Goal: Check status: Check status

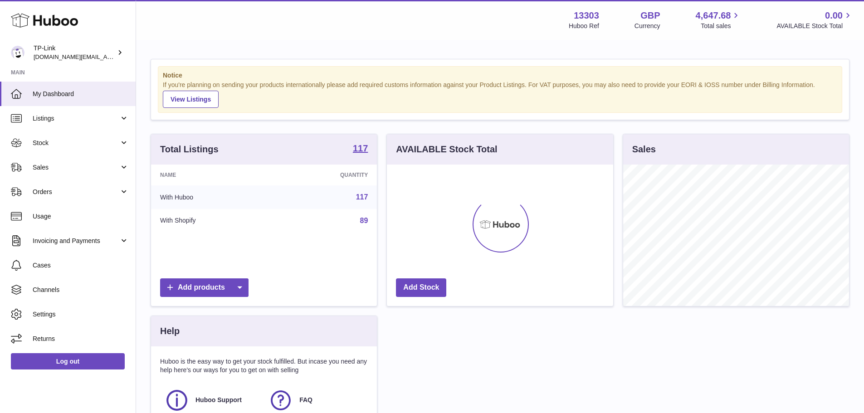
scroll to position [142, 226]
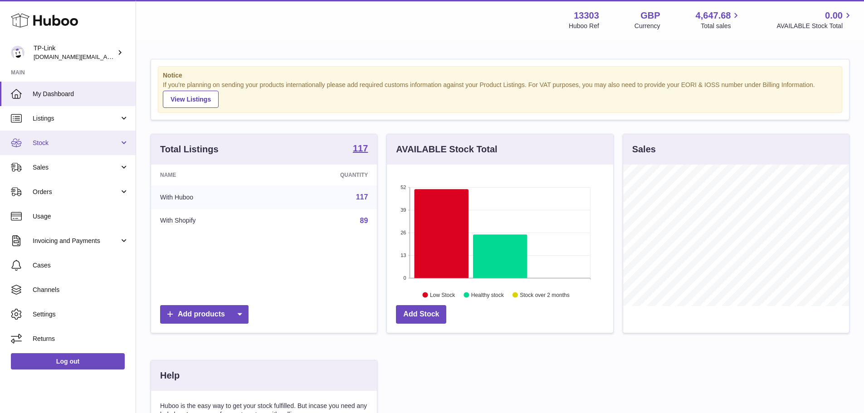
click at [80, 139] on span "Stock" at bounding box center [76, 143] width 87 height 9
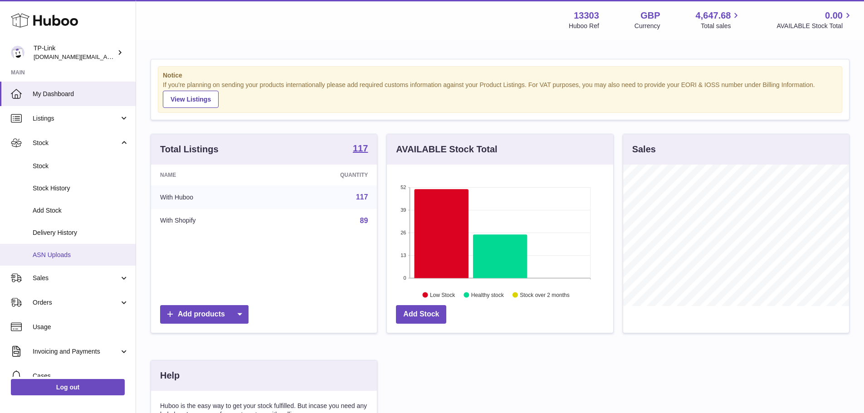
click at [77, 249] on link "ASN Uploads" at bounding box center [68, 255] width 136 height 22
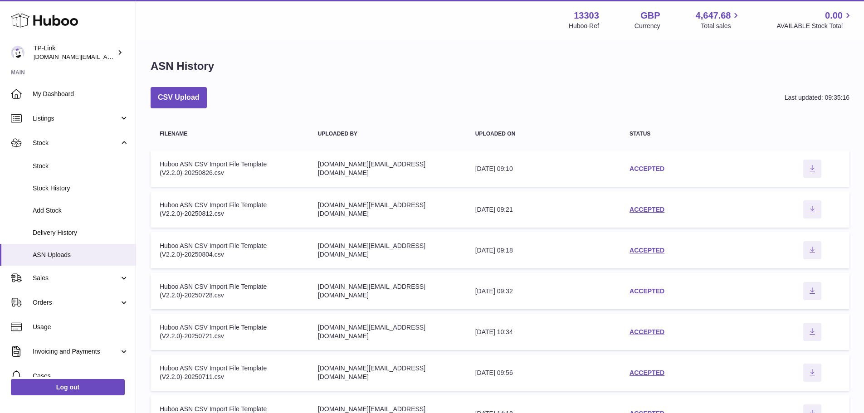
click at [641, 168] on link "ACCEPTED" at bounding box center [647, 168] width 35 height 7
